Goal: Navigation & Orientation: Find specific page/section

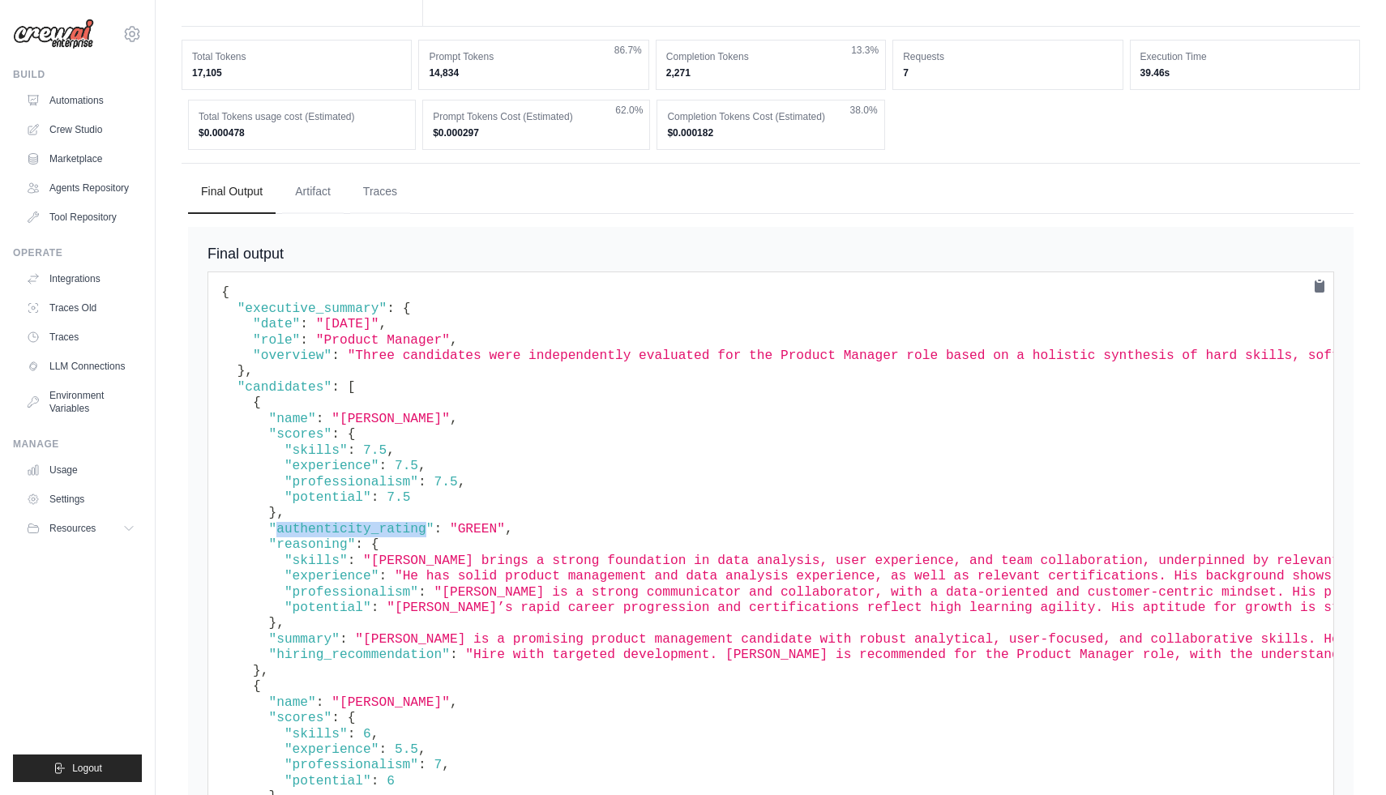
scroll to position [4722, 0]
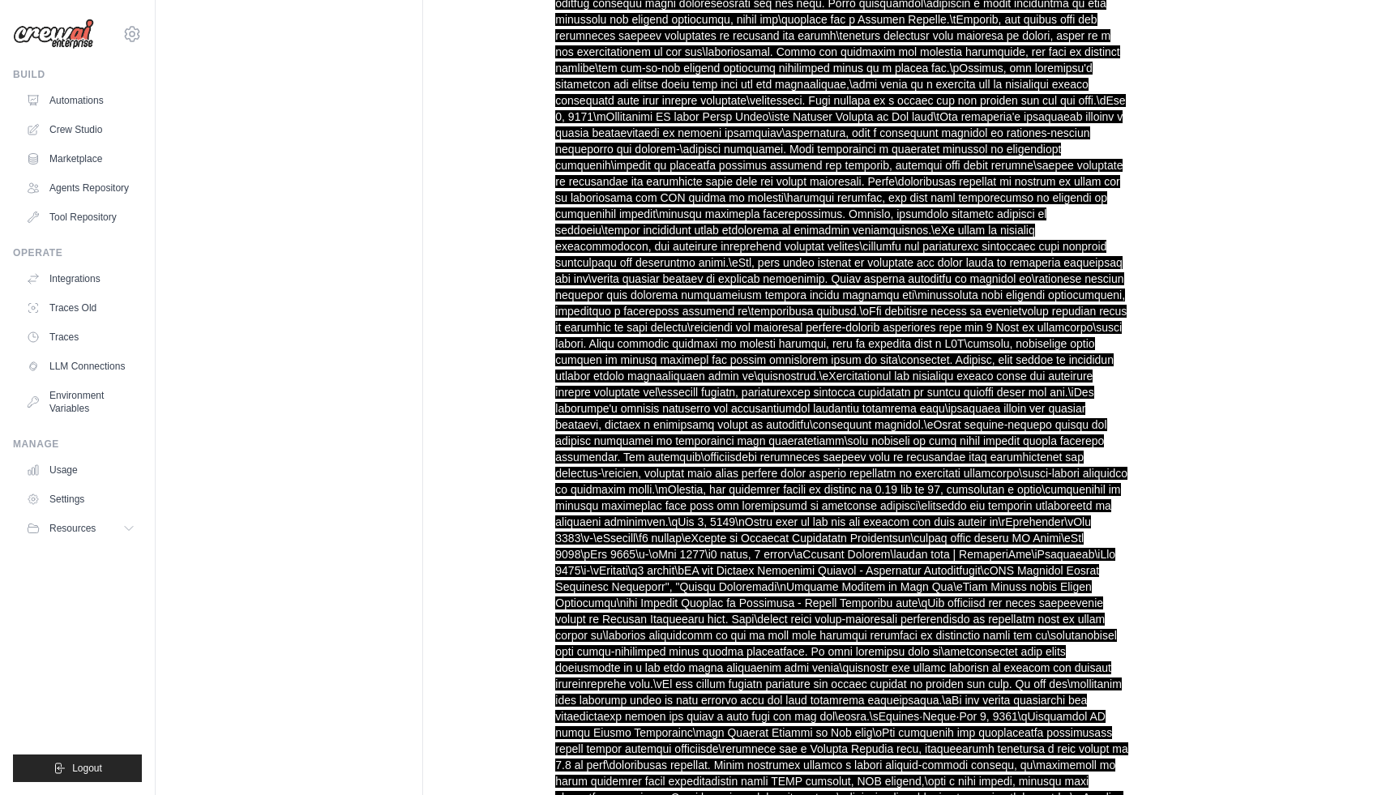
scroll to position [0, 0]
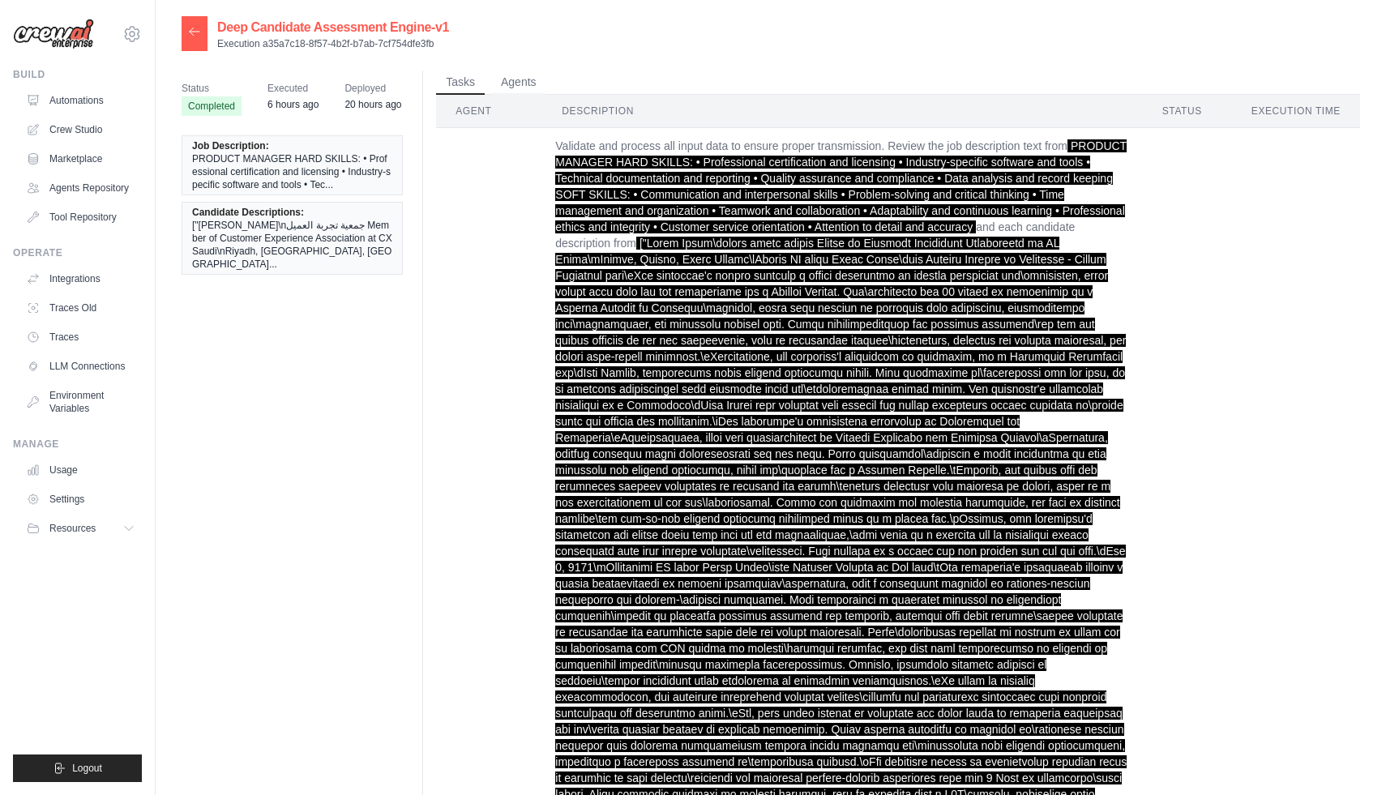
click at [182, 32] on div at bounding box center [195, 33] width 26 height 35
click at [207, 38] on div at bounding box center [195, 33] width 26 height 35
click at [191, 34] on icon at bounding box center [195, 31] width 10 height 7
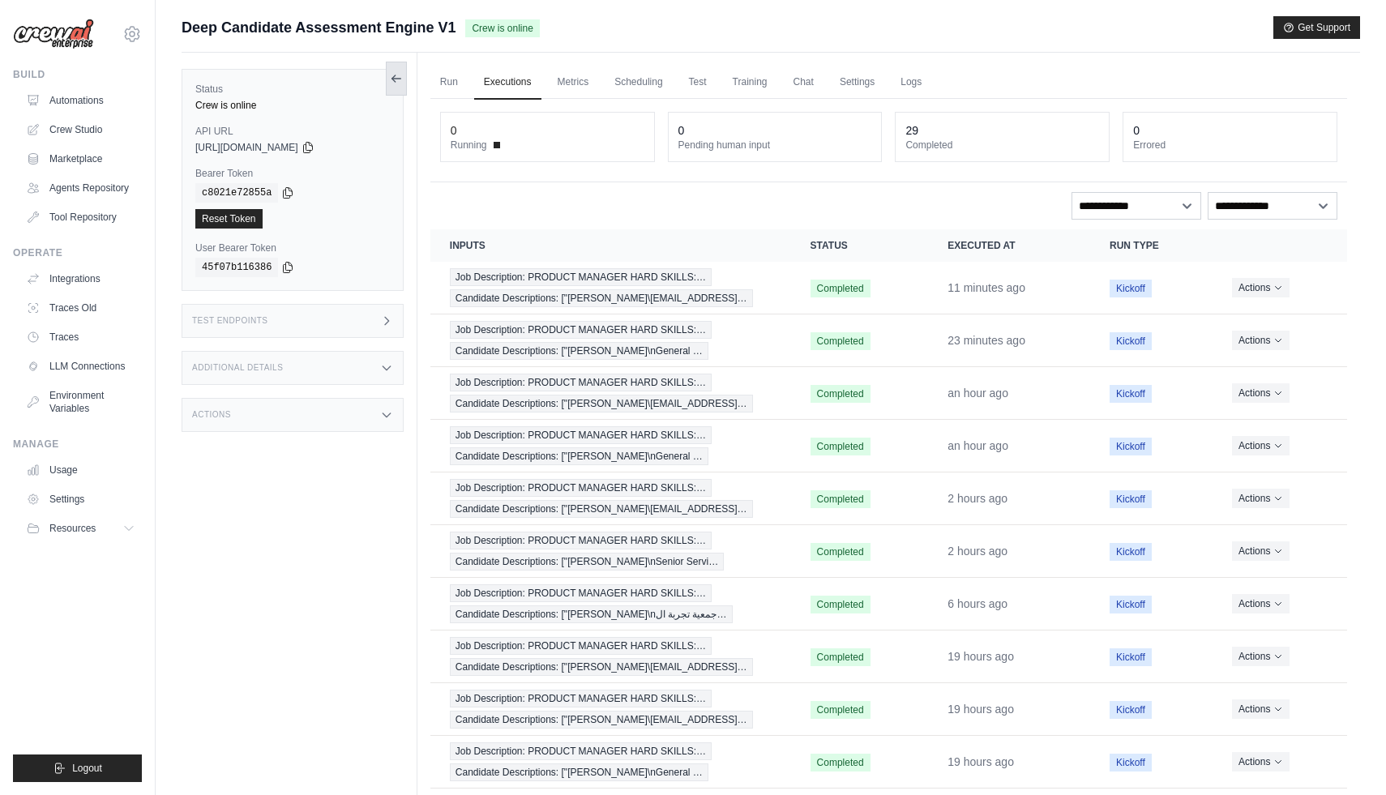
click at [396, 79] on icon at bounding box center [396, 78] width 13 height 13
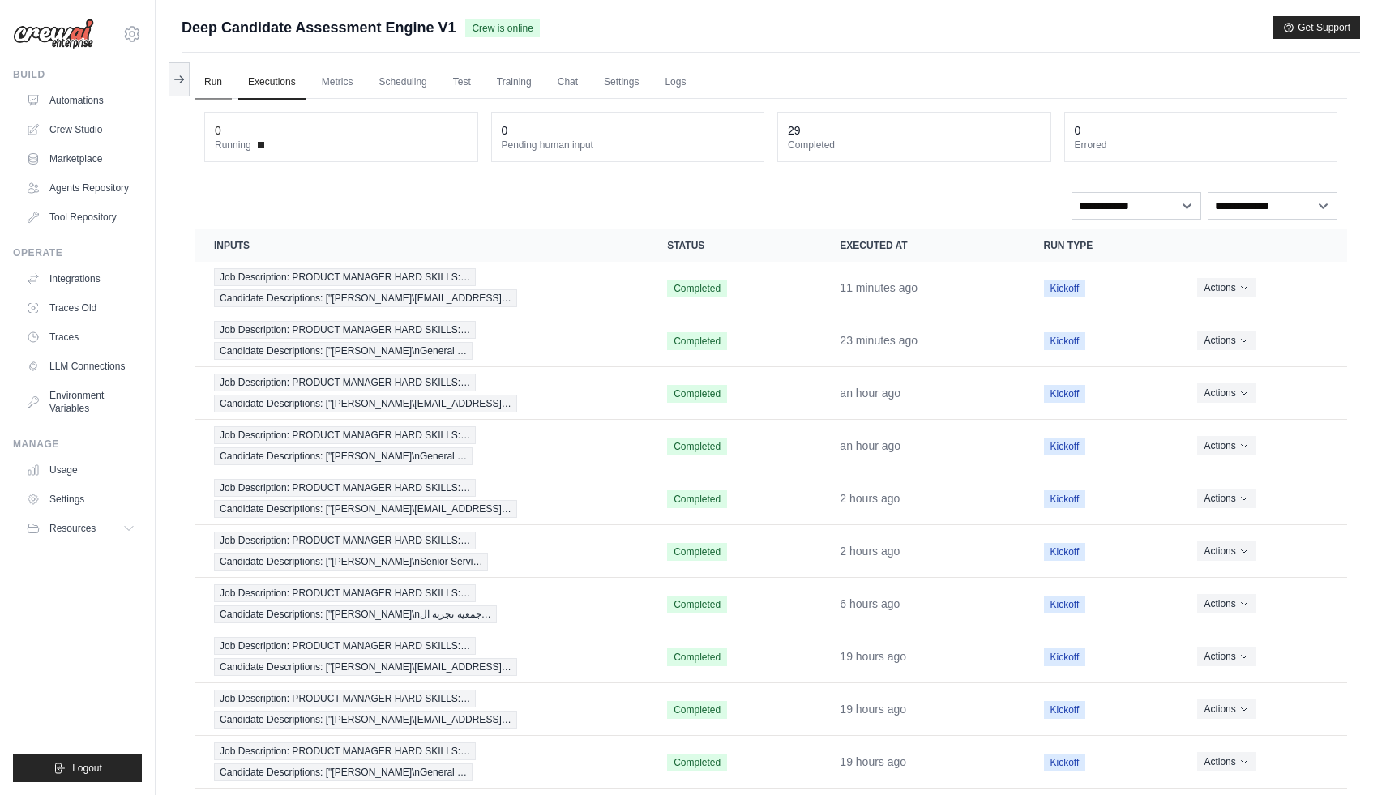
click at [216, 86] on link "Run" at bounding box center [213, 83] width 37 height 34
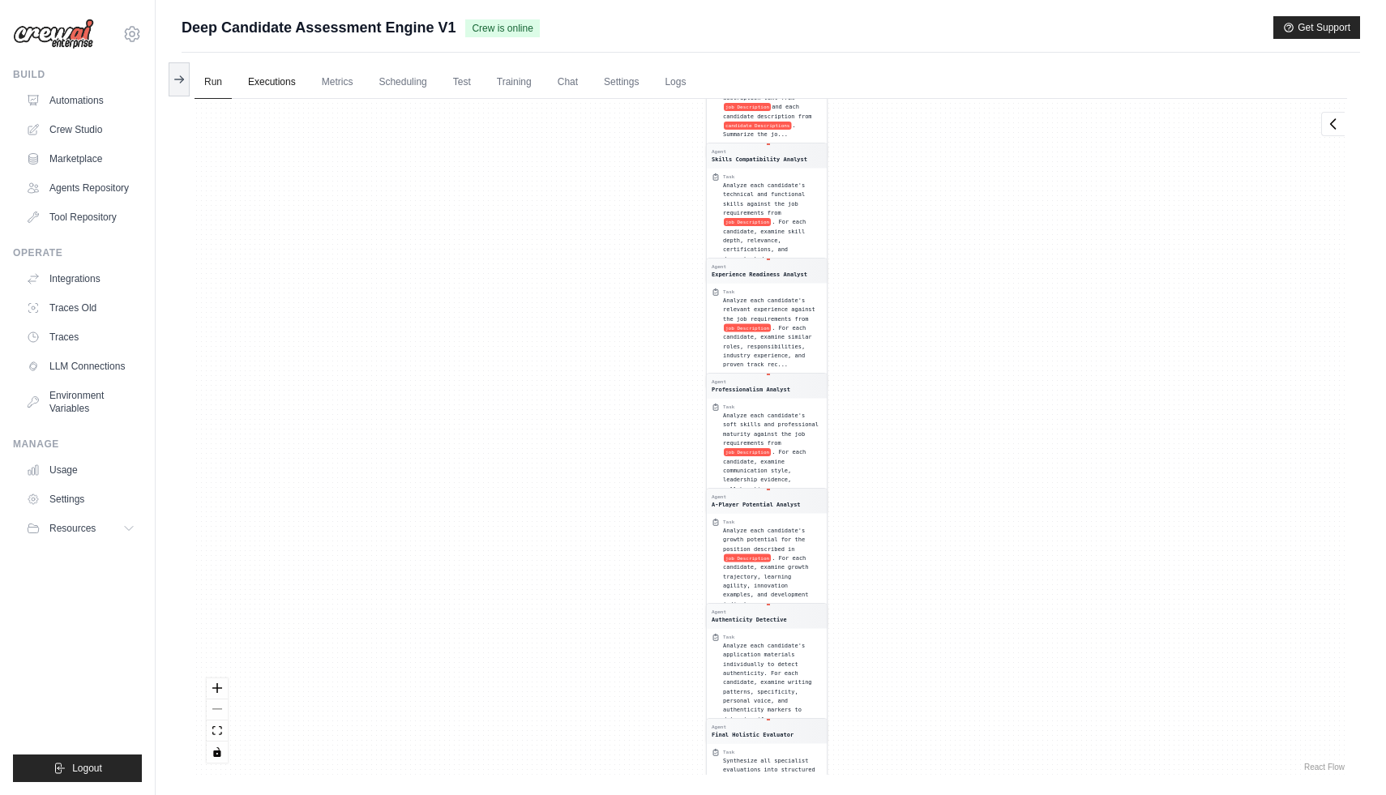
click at [267, 79] on link "Executions" at bounding box center [271, 83] width 67 height 34
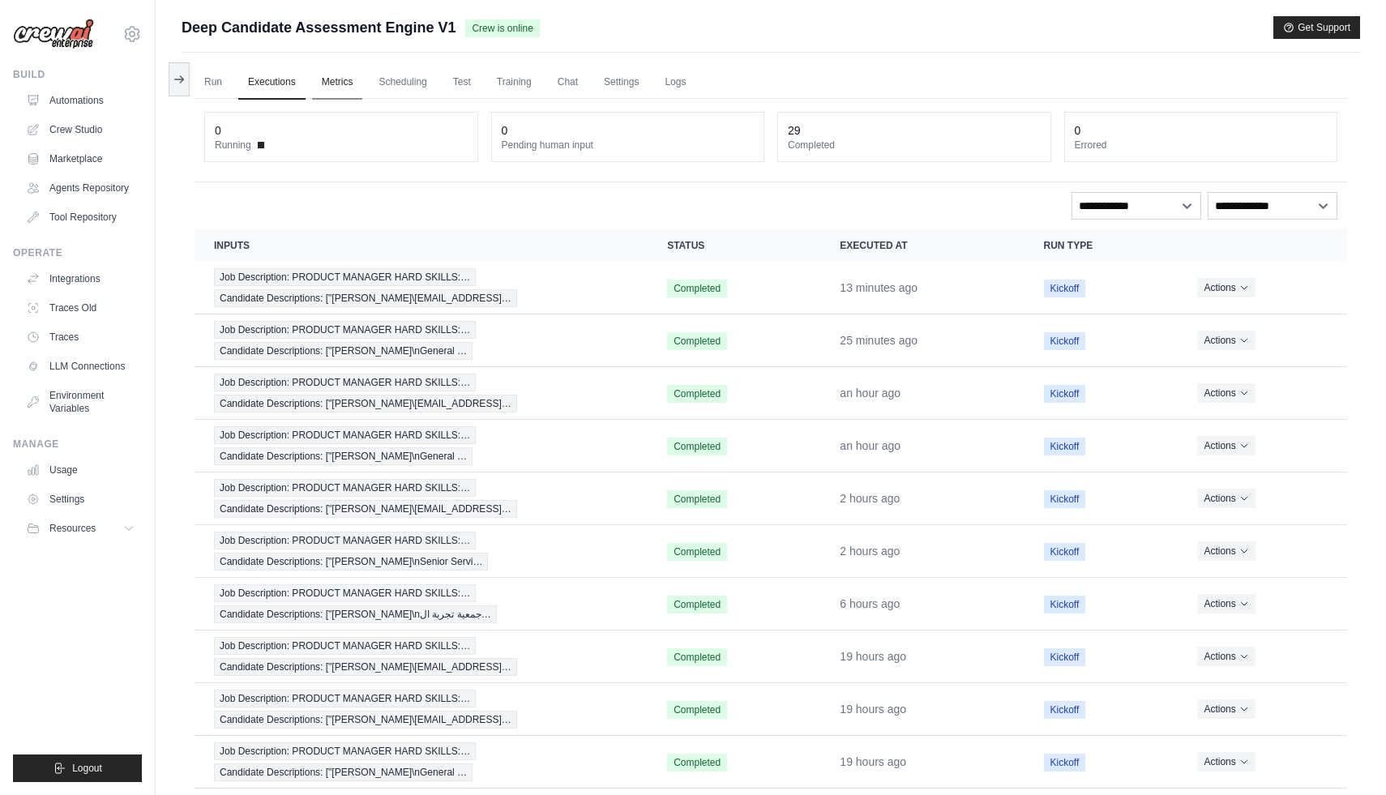
click at [335, 71] on link "Metrics" at bounding box center [337, 83] width 51 height 34
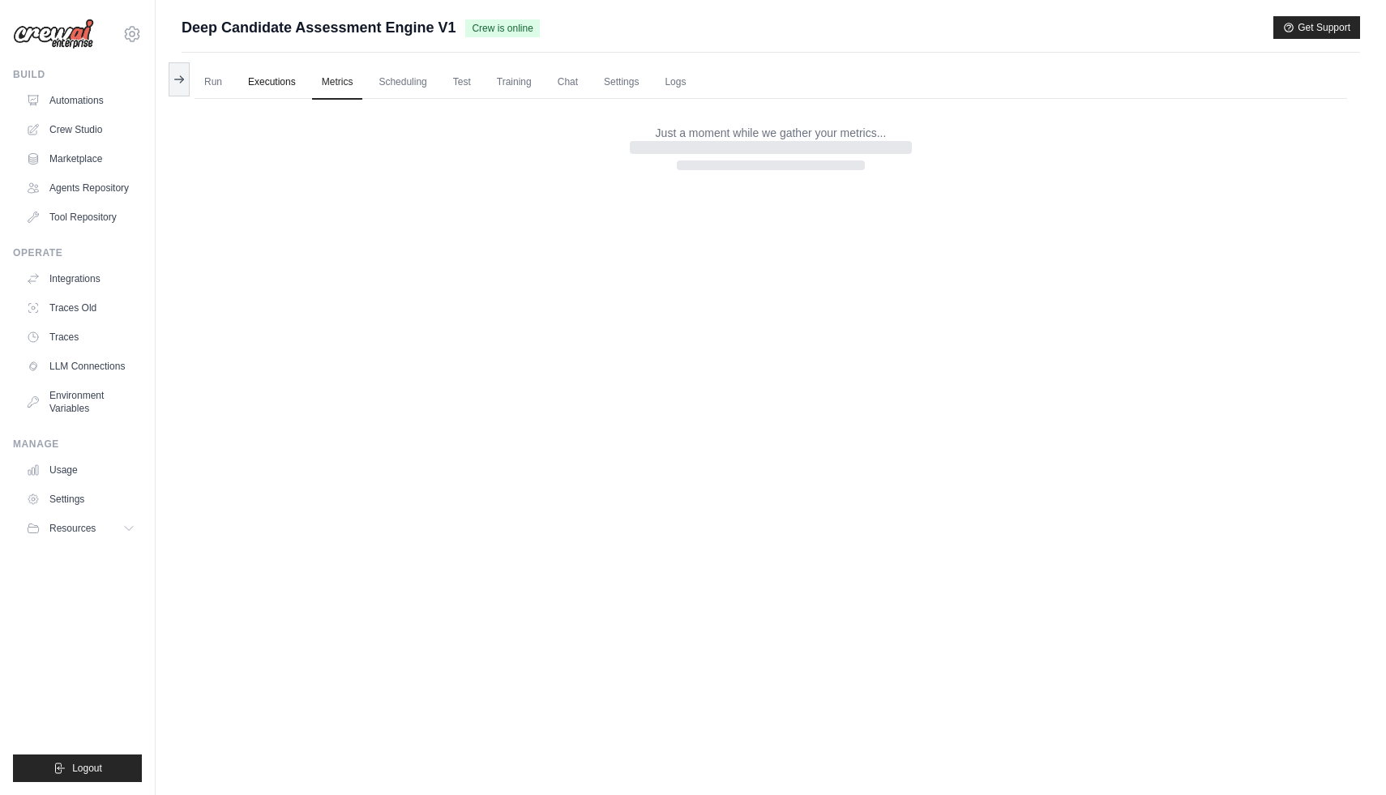
click at [272, 71] on link "Executions" at bounding box center [271, 83] width 67 height 34
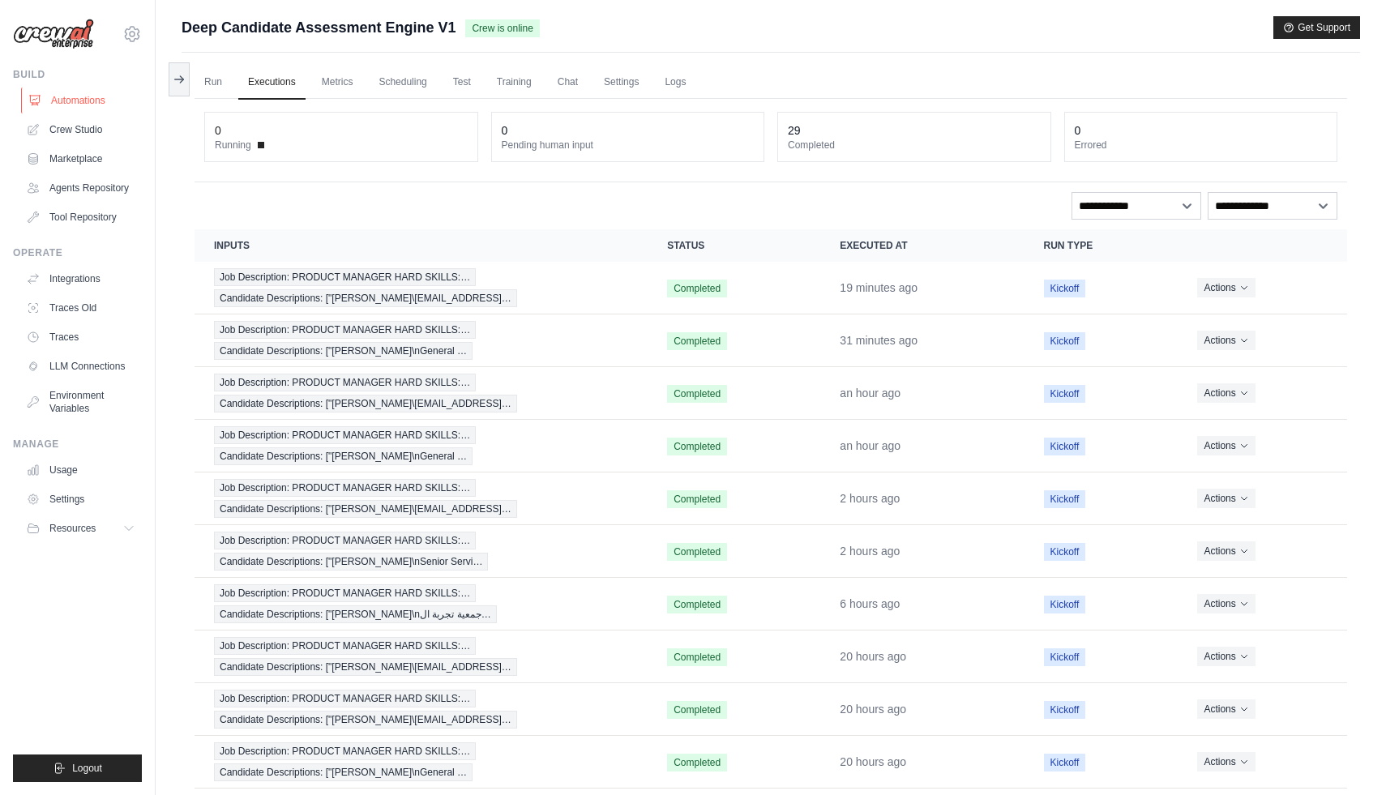
click at [94, 96] on link "Automations" at bounding box center [82, 101] width 122 height 26
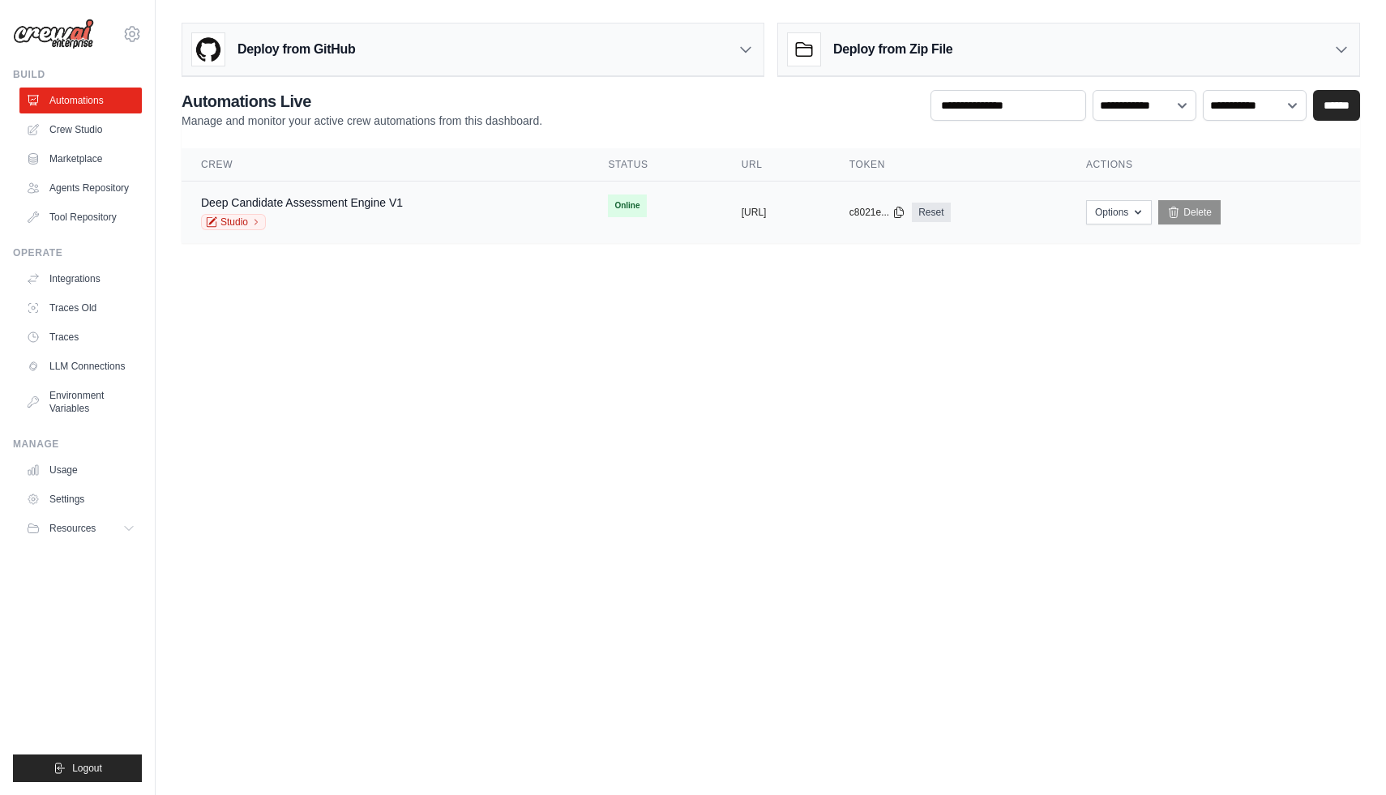
click at [436, 213] on div "Deep Candidate Assessment Engine V1 Studio" at bounding box center [385, 213] width 368 height 36
